Goal: Transaction & Acquisition: Book appointment/travel/reservation

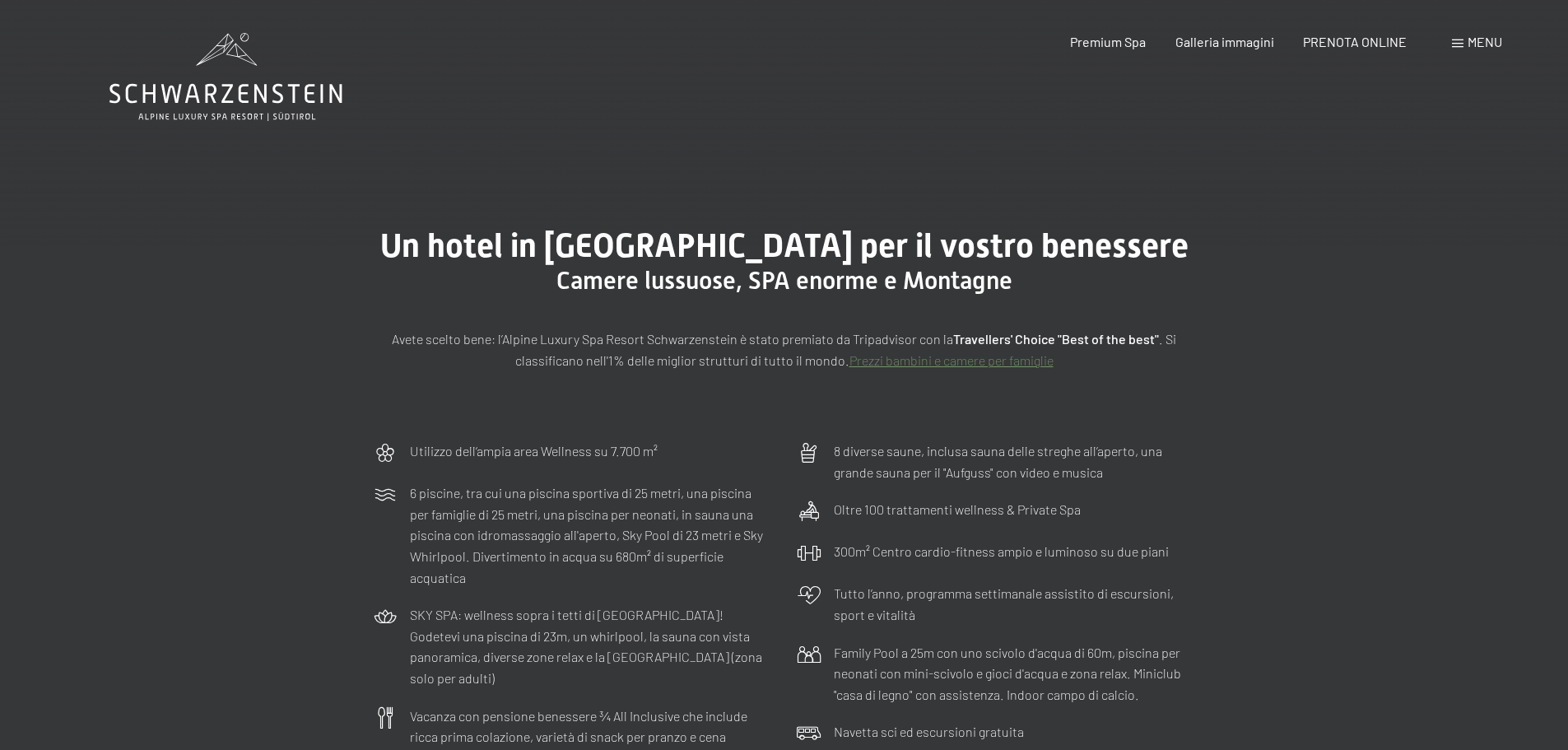
click at [952, 361] on link "Prezzi bambini e camere per famiglie" at bounding box center [952, 361] width 204 height 16
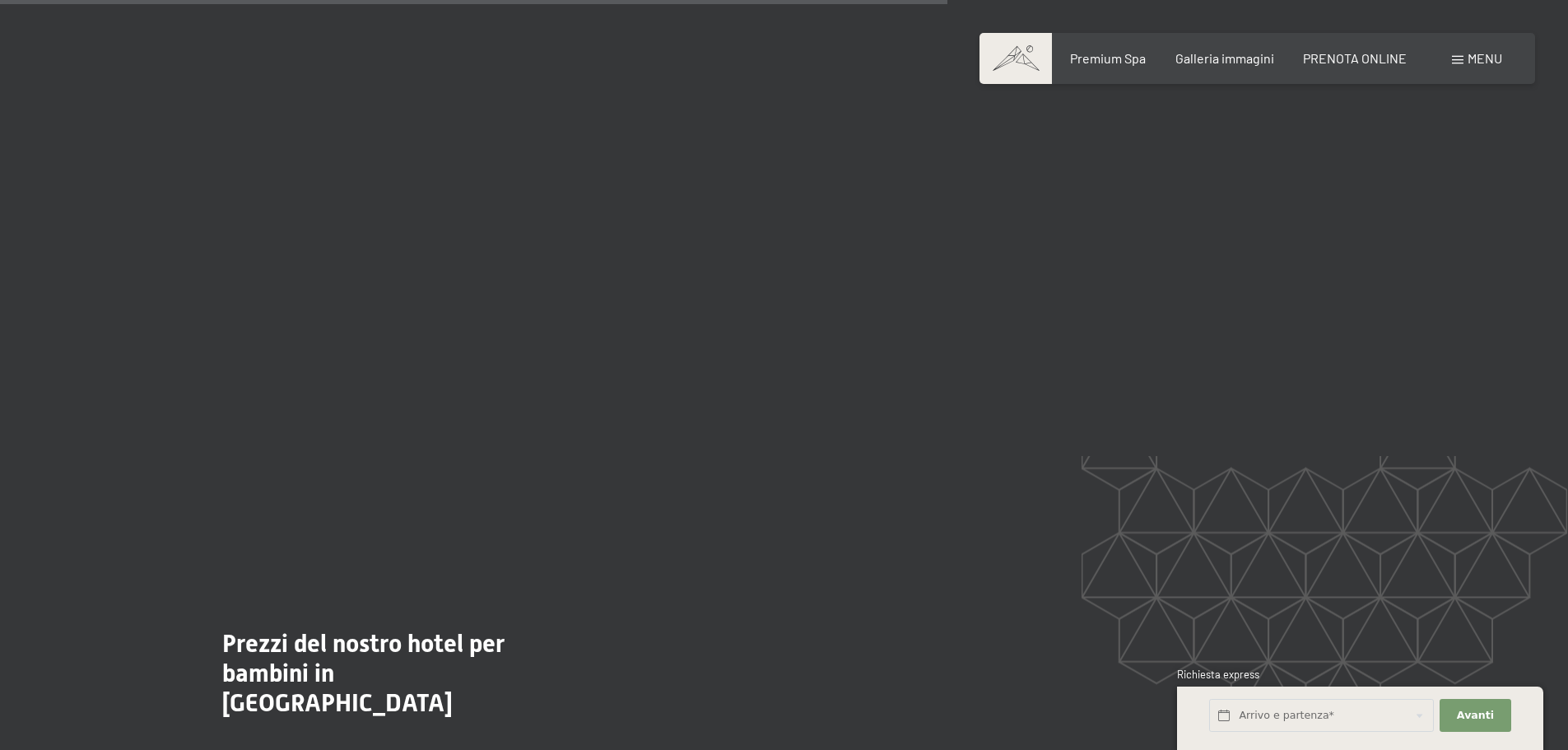
scroll to position [4446, 0]
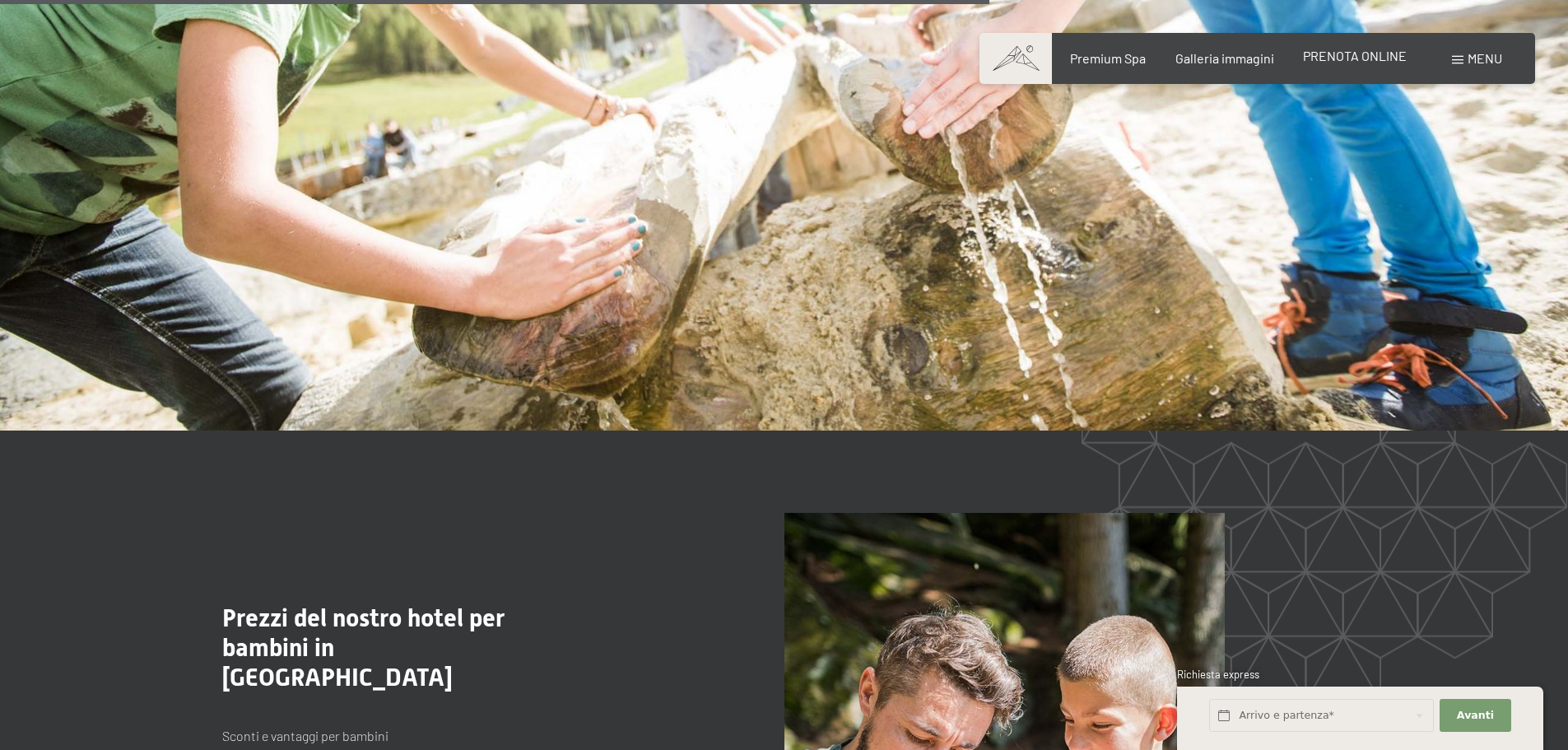
click at [1376, 57] on span "PRENOTA ONLINE" at bounding box center [1355, 55] width 104 height 16
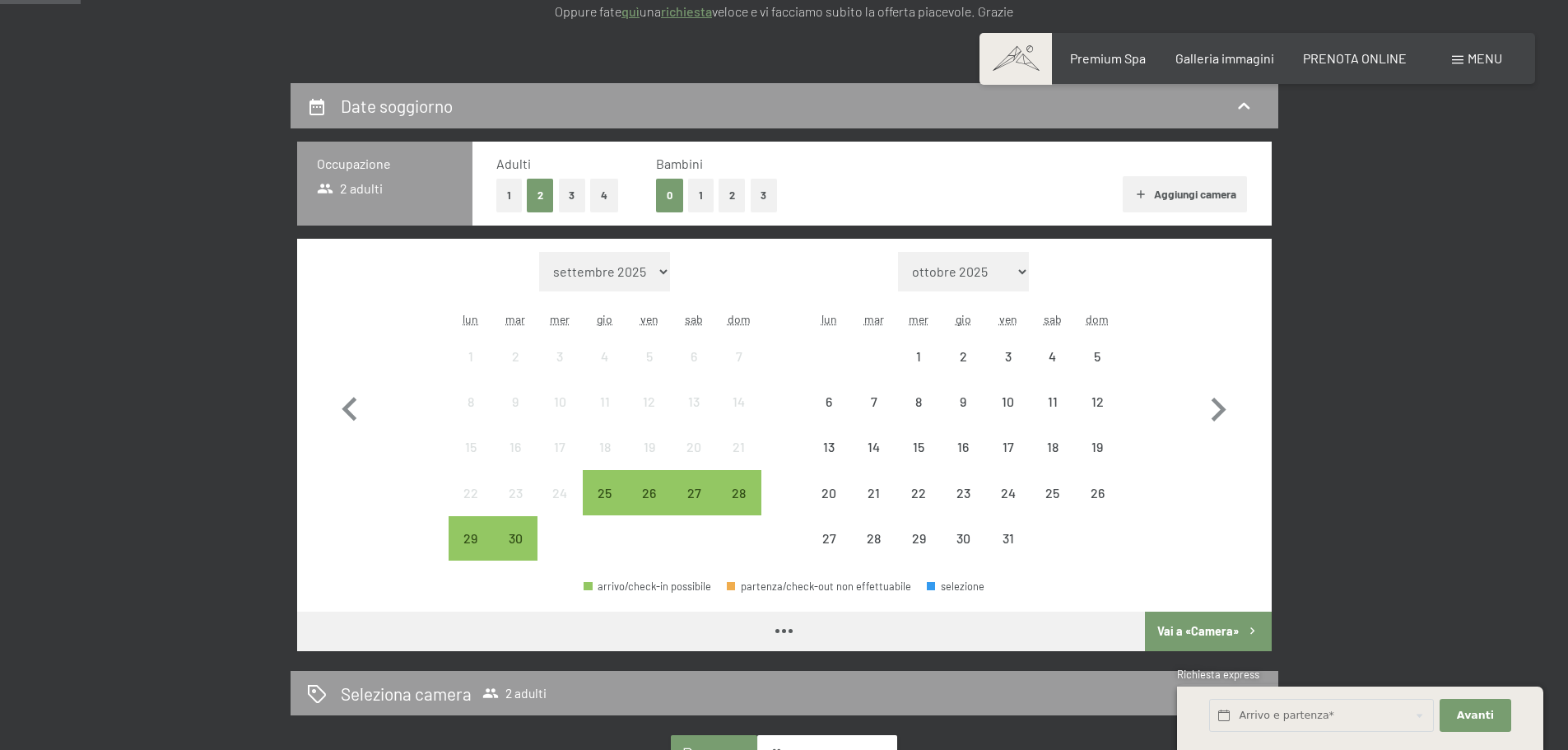
scroll to position [329, 0]
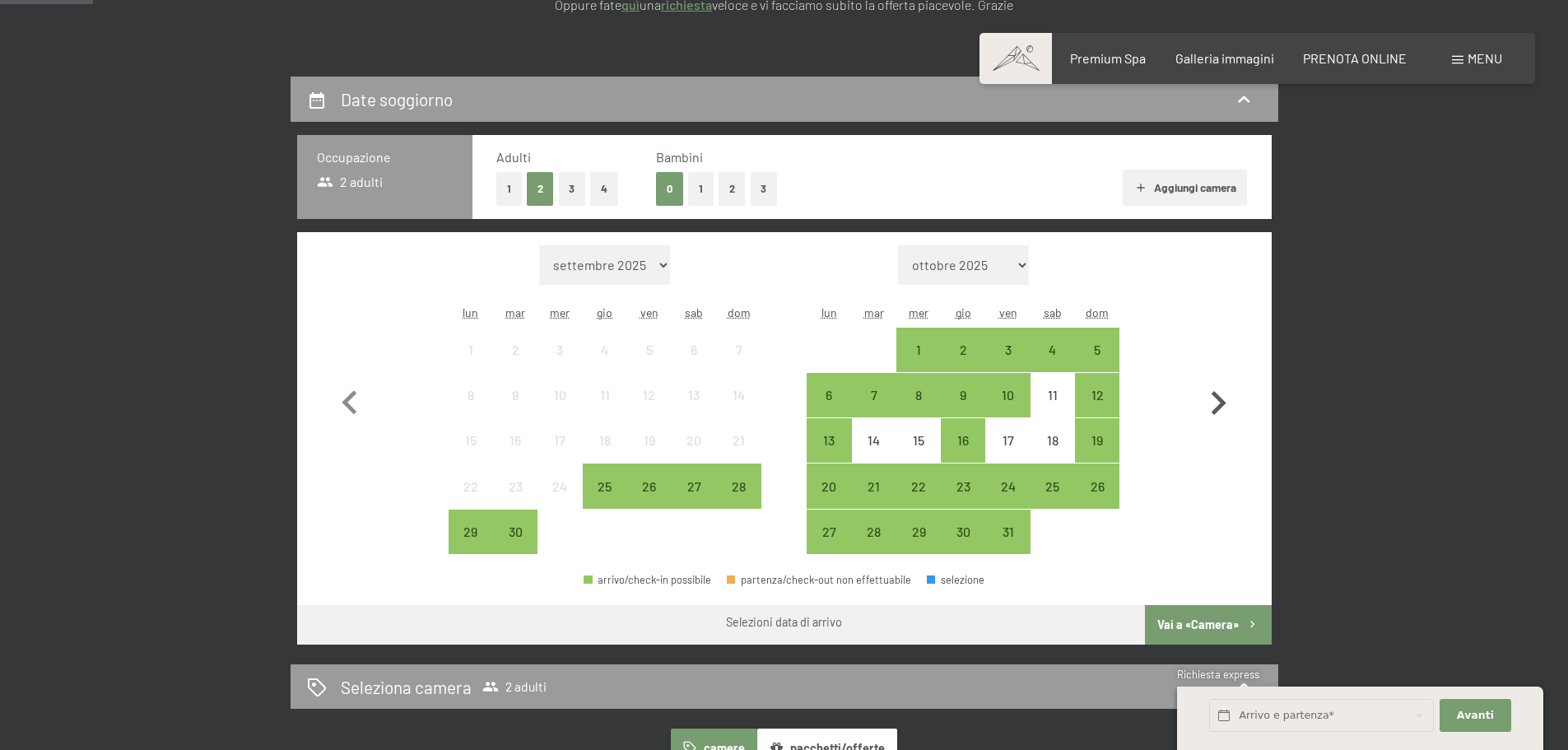
click at [1225, 407] on icon "button" at bounding box center [1218, 403] width 48 height 48
select select "2025-10-01"
select select "2025-11-01"
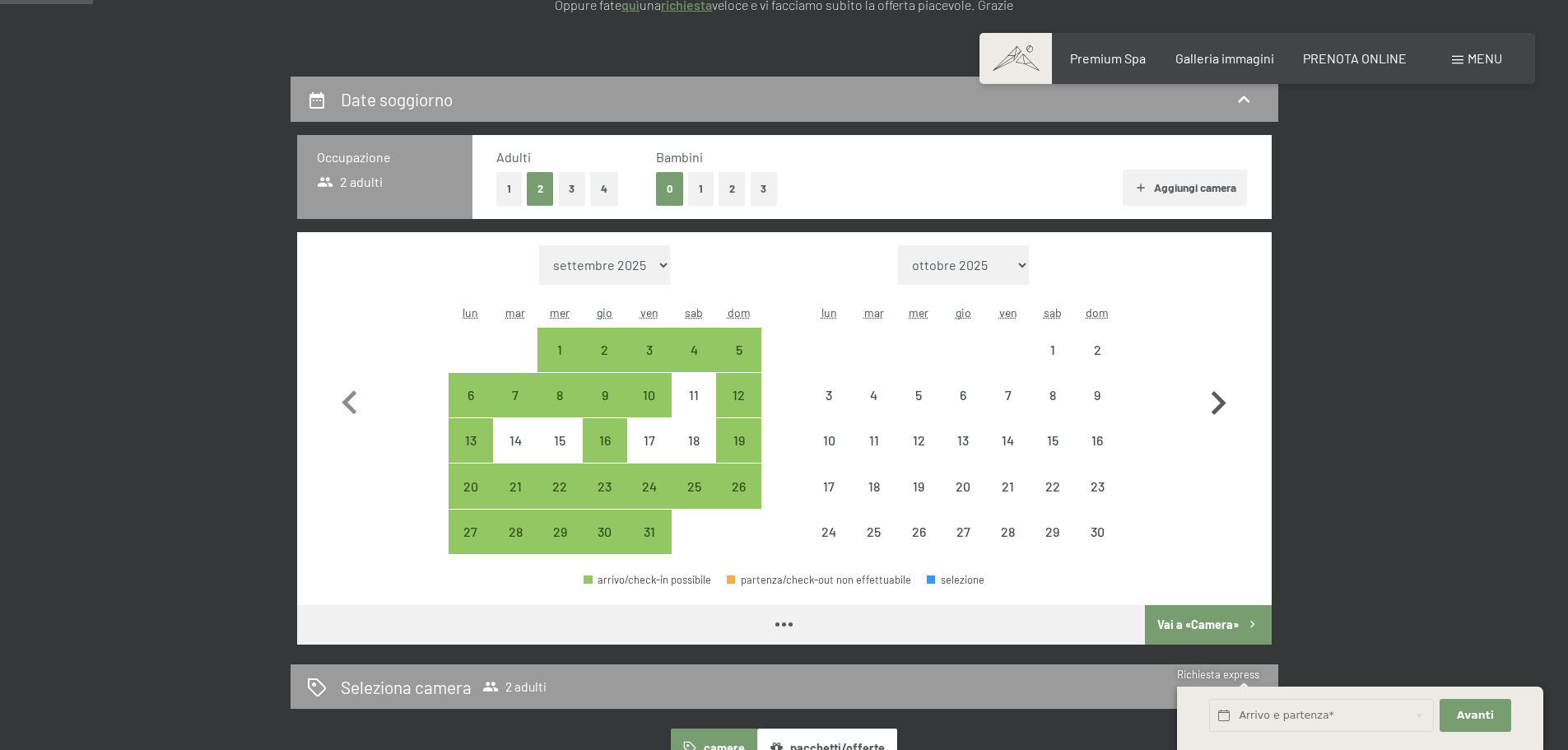
click at [1223, 405] on icon "button" at bounding box center [1218, 403] width 15 height 24
select select "2025-11-01"
select select "2025-12-01"
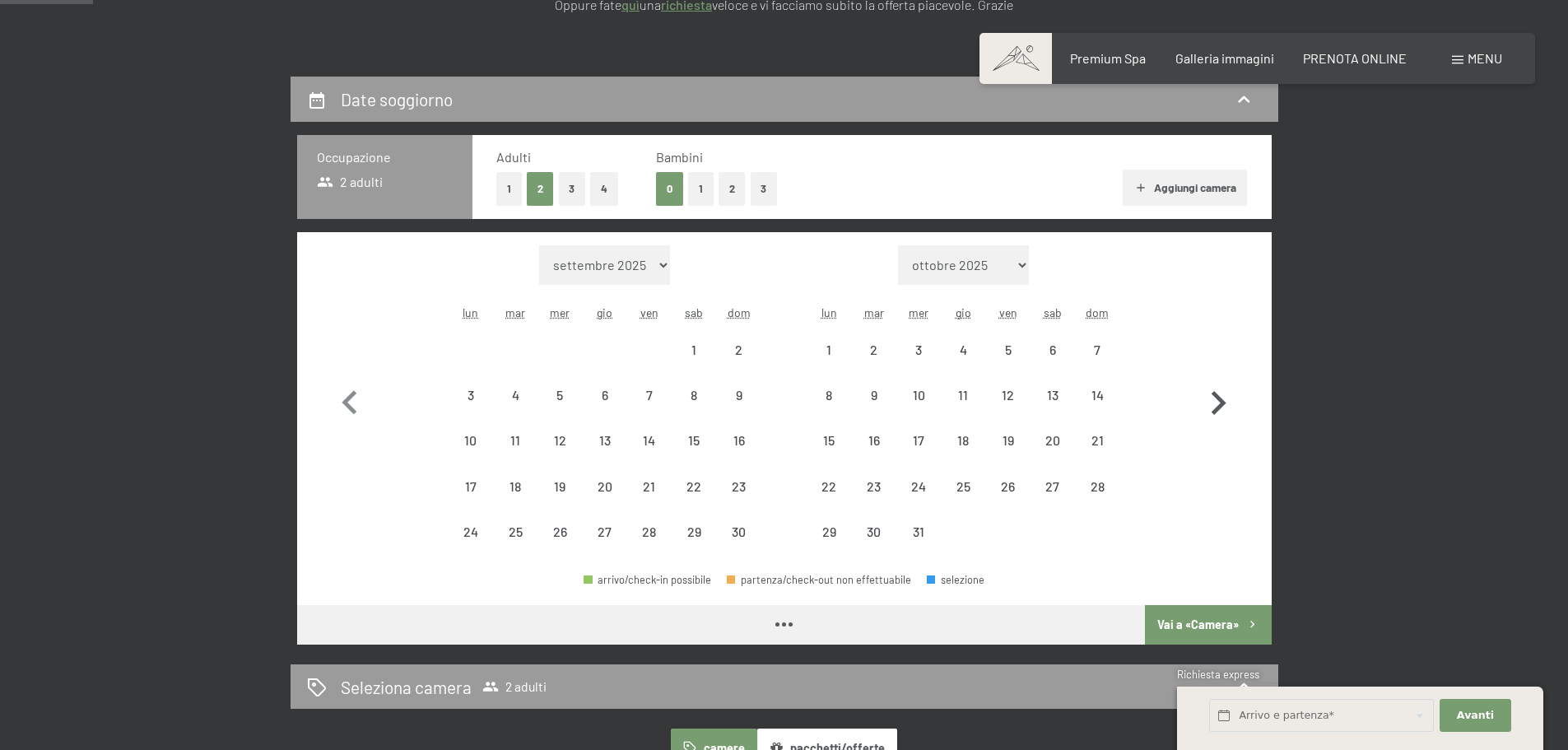
select select "2025-11-01"
select select "2025-12-01"
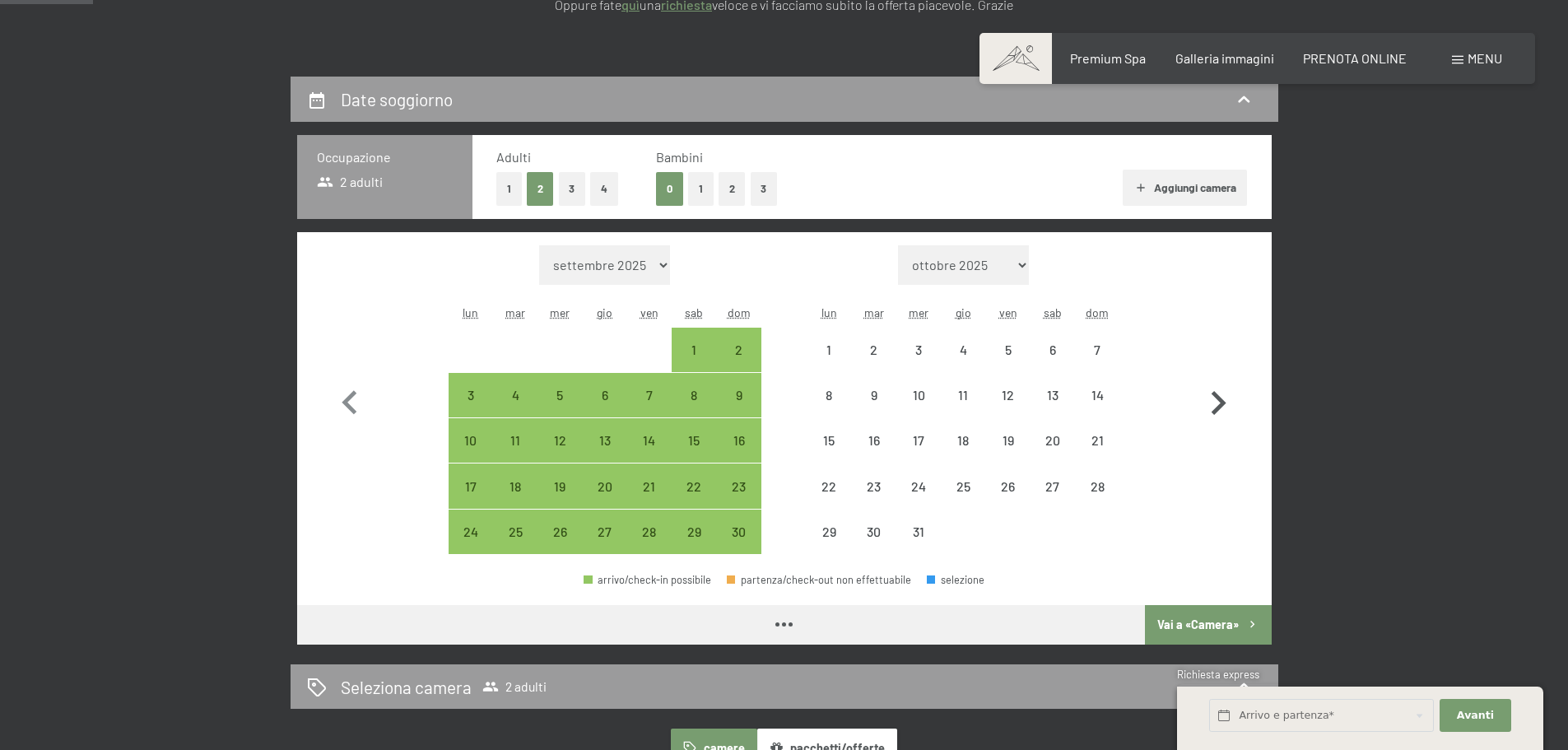
select select "2025-11-01"
select select "2025-12-01"
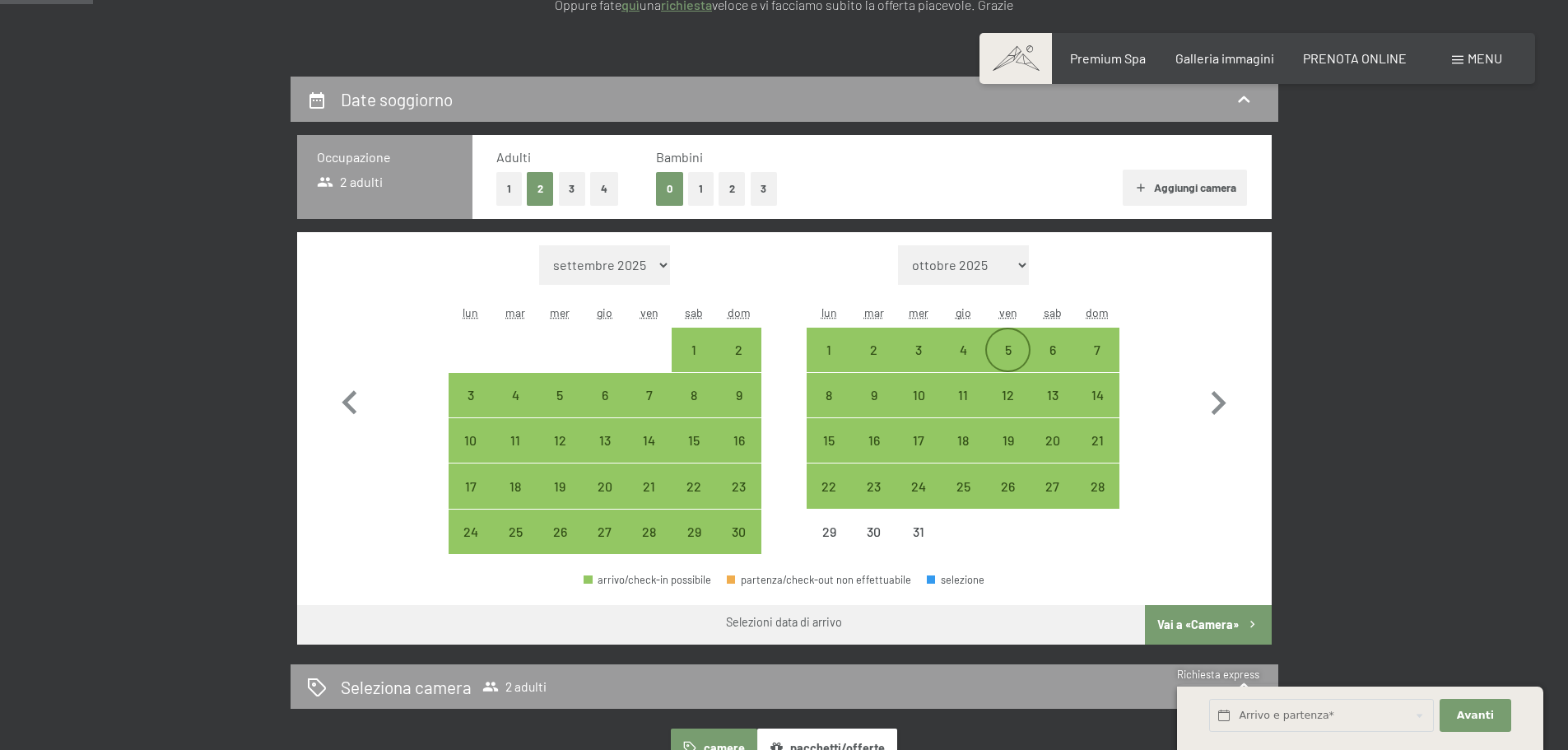
click at [1014, 355] on div "5" at bounding box center [1007, 365] width 42 height 42
select select "2025-11-01"
select select "2025-12-01"
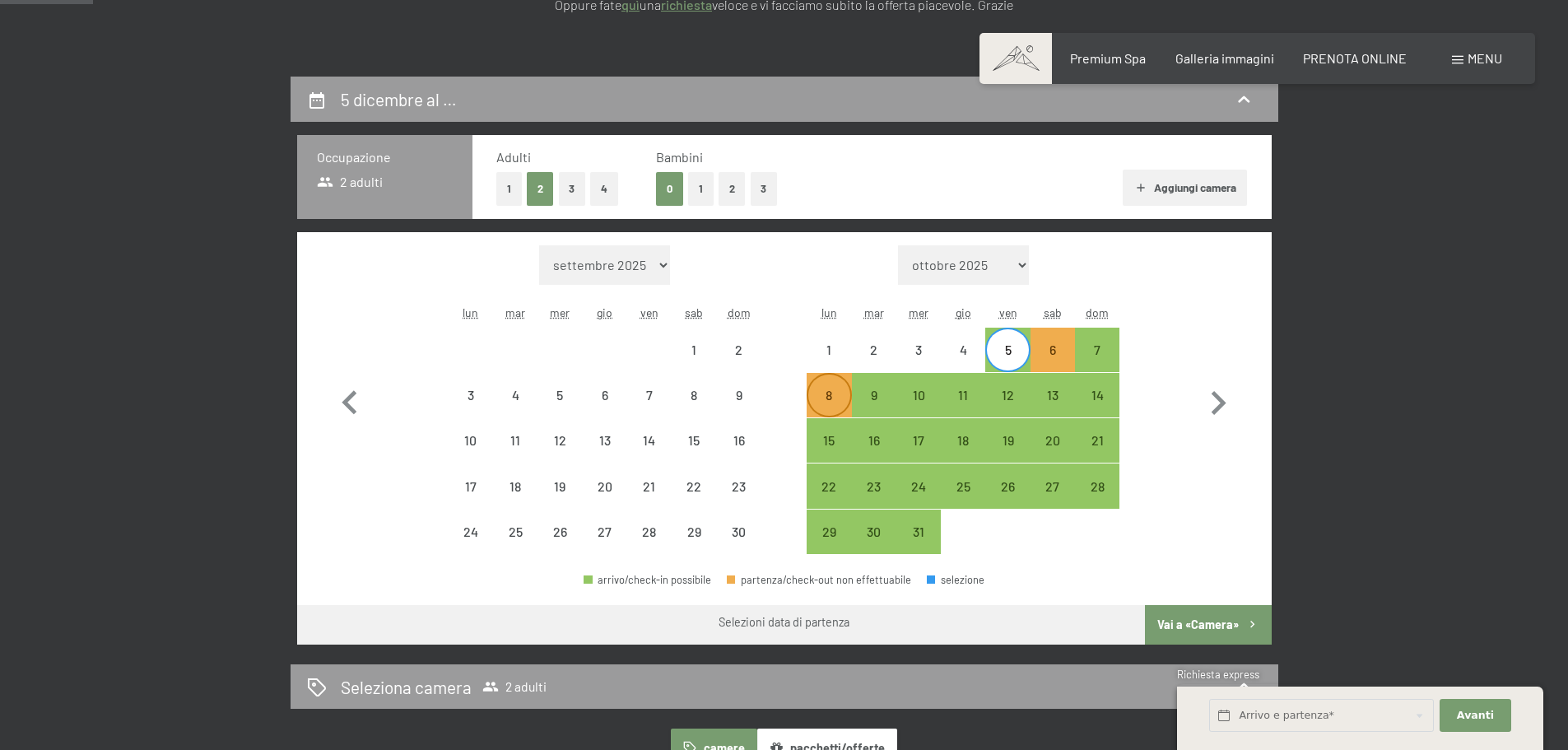
click at [828, 406] on div "8" at bounding box center [829, 409] width 42 height 42
select select "2025-11-01"
select select "2025-12-01"
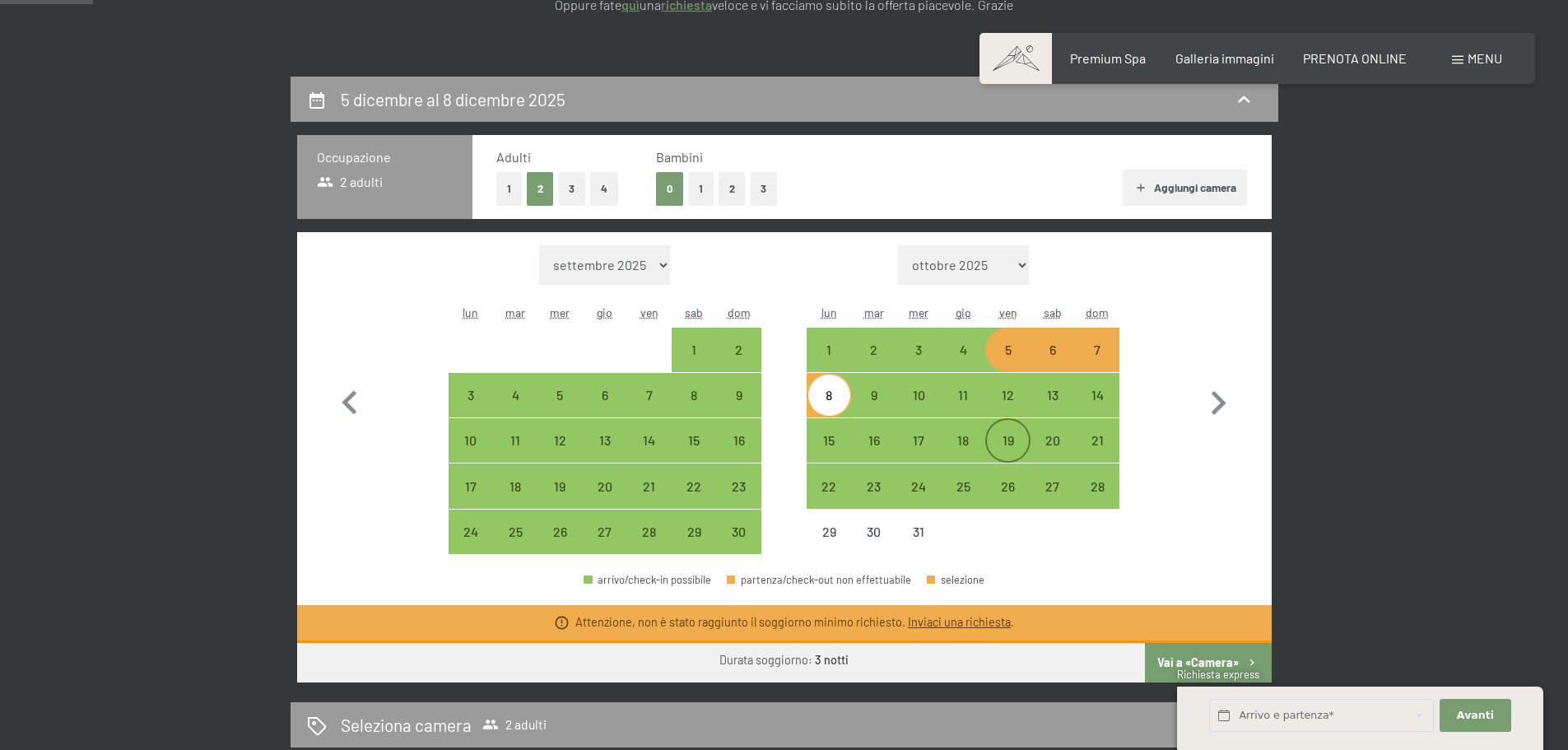
click at [1002, 450] on div "19" at bounding box center [1007, 455] width 42 height 42
select select "2025-11-01"
select select "2025-12-01"
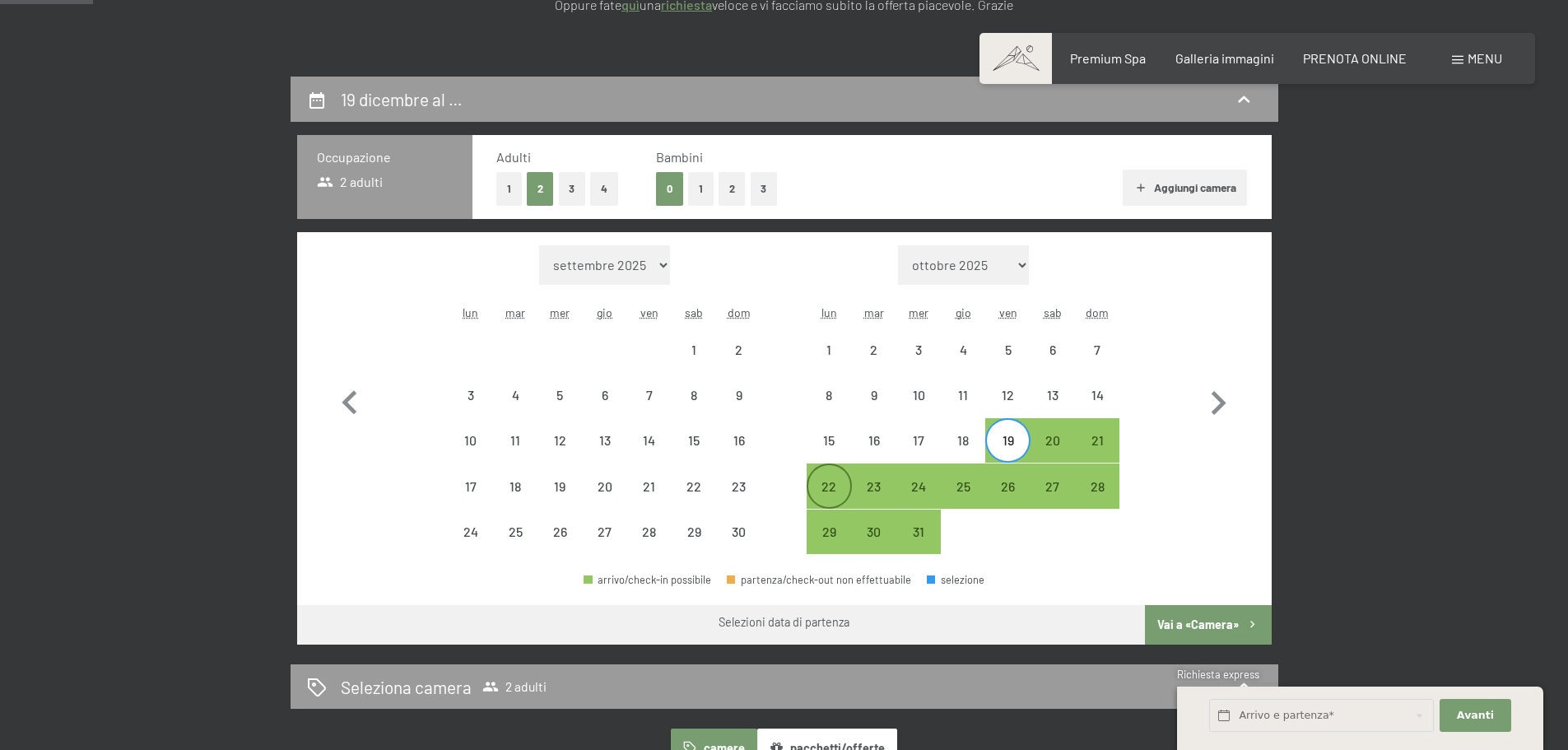
click at [838, 485] on div "22" at bounding box center [829, 501] width 42 height 42
select select "2025-11-01"
select select "2025-12-01"
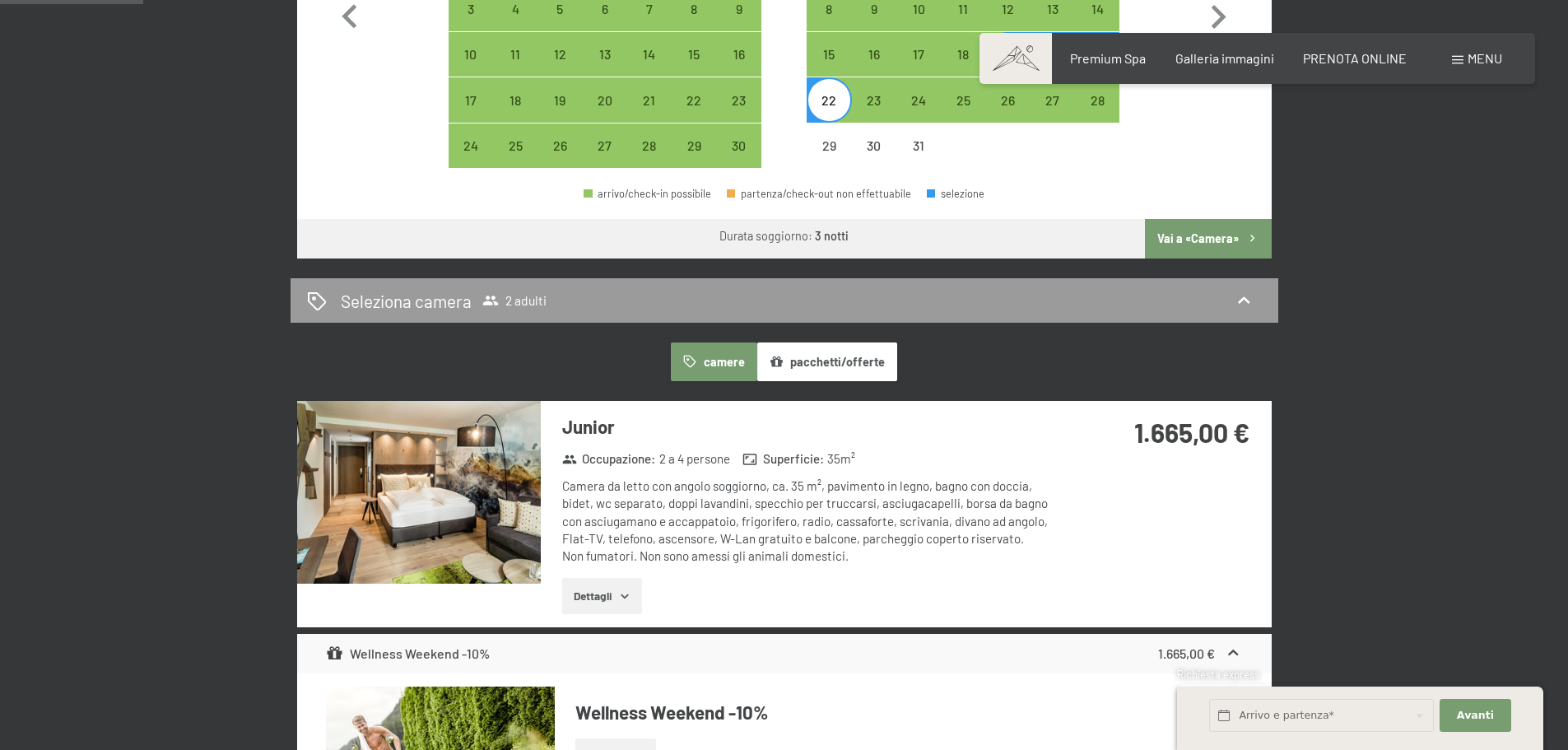
scroll to position [741, 0]
